Goal: Information Seeking & Learning: Understand process/instructions

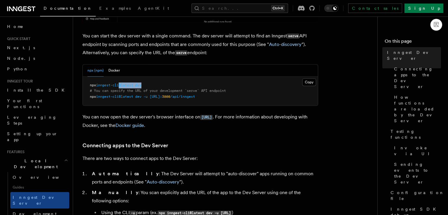
scroll to position [235, 0]
click at [87, 88] on pre "npx inngest-cli@latest dev # You can specify the URL of your development `serve…" at bounding box center [200, 91] width 235 height 29
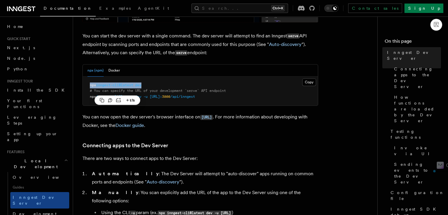
copy span "npx inngest-cli@latest dev"
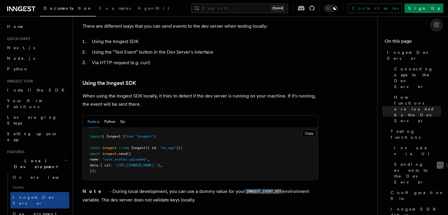
scroll to position [1039, 0]
drag, startPoint x: 108, startPoint y: 122, endPoint x: 124, endPoint y: 122, distance: 15.9
click at [124, 134] on span "{ Inngest }" at bounding box center [113, 136] width 23 height 4
drag, startPoint x: 142, startPoint y: 120, endPoint x: 157, endPoint y: 122, distance: 15.4
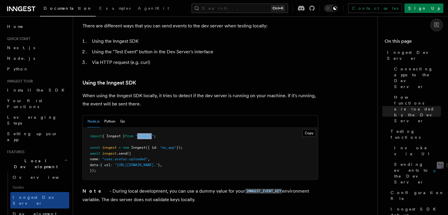
click at [154, 134] on span ""inngest"" at bounding box center [144, 136] width 19 height 4
drag, startPoint x: 102, startPoint y: 131, endPoint x: 117, endPoint y: 133, distance: 14.9
click at [117, 145] on span "const inngest = new Inngest ({ id : "my_app" });" at bounding box center [136, 147] width 93 height 4
click at [134, 145] on span "Inngest" at bounding box center [138, 147] width 14 height 4
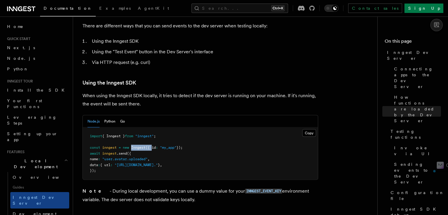
drag, startPoint x: 134, startPoint y: 132, endPoint x: 150, endPoint y: 133, distance: 16.3
click at [150, 145] on span "const inngest = new Inngest ({ id : "my_app" });" at bounding box center [136, 147] width 93 height 4
click at [150, 145] on span "({ id" at bounding box center [150, 147] width 10 height 4
drag, startPoint x: 105, startPoint y: 139, endPoint x: 127, endPoint y: 141, distance: 22.7
click at [127, 141] on pre "import { Inngest } from "inngest" ; const inngest = new Inngest ({ id : "my_app…" at bounding box center [200, 153] width 235 height 52
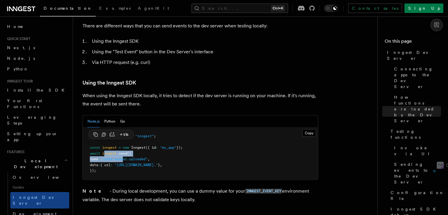
click at [127, 141] on pre "import { Inngest } from "inngest" ; const inngest = new Inngest ({ id : "my_app…" at bounding box center [200, 153] width 235 height 52
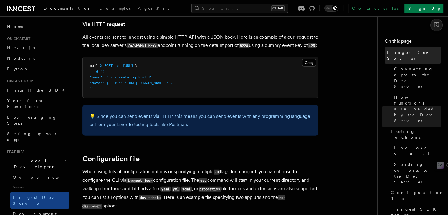
scroll to position [1427, 0]
